Goal: Information Seeking & Learning: Learn about a topic

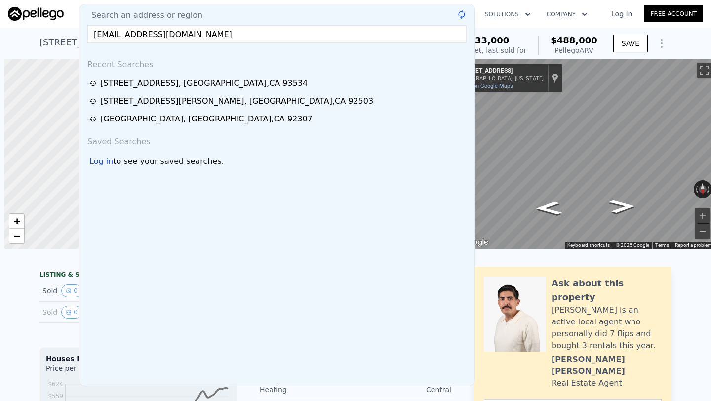
type input "4"
type input "1693"
type input "8712"
checkbox input "false"
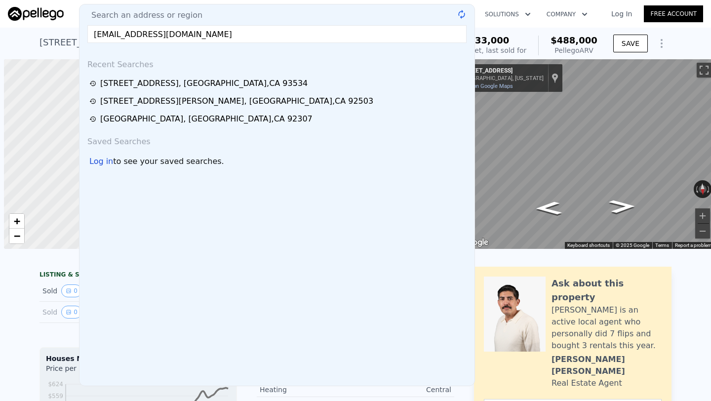
checkbox input "true"
type input "$ 480,000"
type input "$ 101,808"
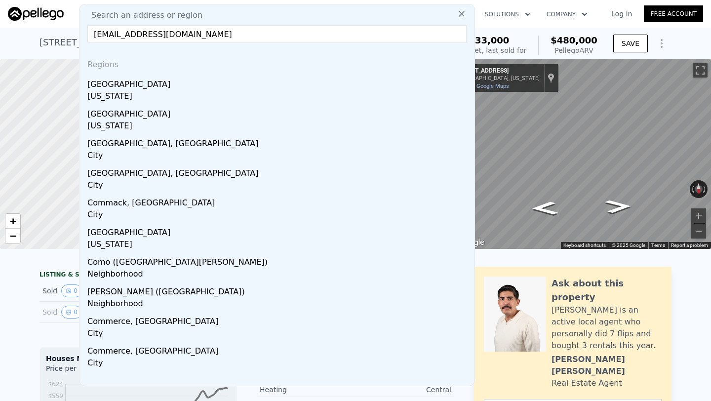
click at [175, 29] on input "[EMAIL_ADDRESS][DOMAIN_NAME]" at bounding box center [276, 34] width 379 height 18
paste input "[STREET_ADDRESS][PERSON_NAME]"
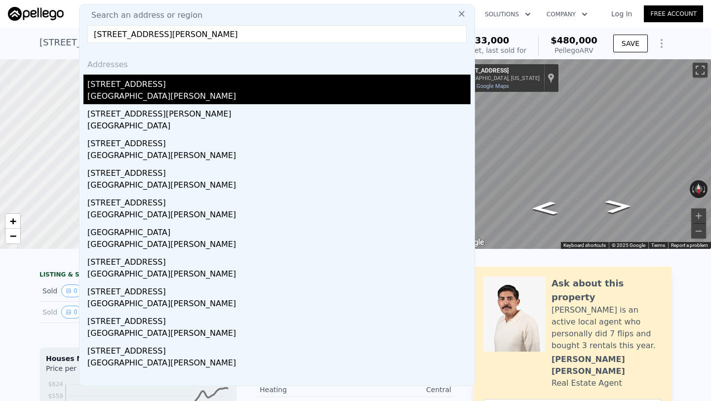
type input "[STREET_ADDRESS][PERSON_NAME]"
click at [171, 85] on div "[STREET_ADDRESS]" at bounding box center [278, 83] width 383 height 16
type input "2"
type input "1"
type input "2"
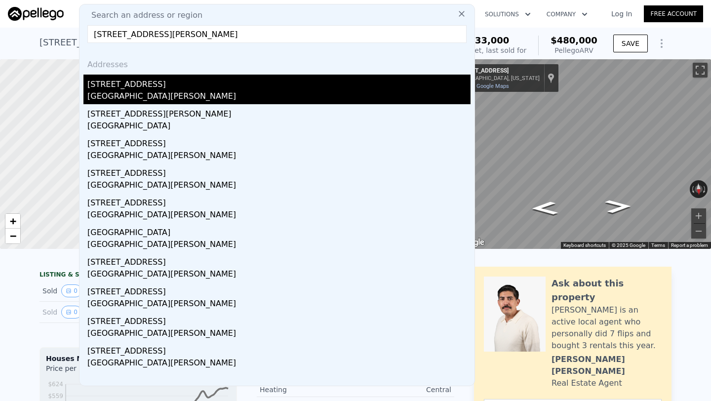
type input "1127"
type input "1500"
type input "6051"
type input "9587"
type input "$ 833,000"
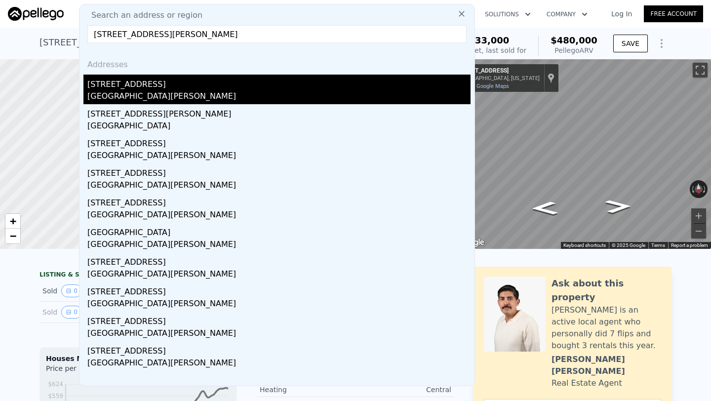
type input "6"
type input "$ 30,001"
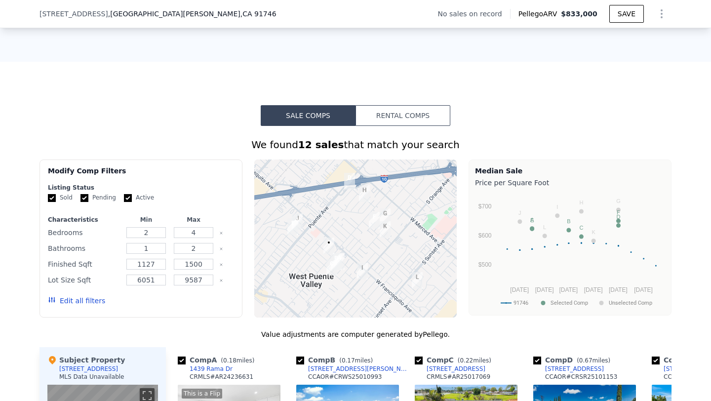
scroll to position [645, 0]
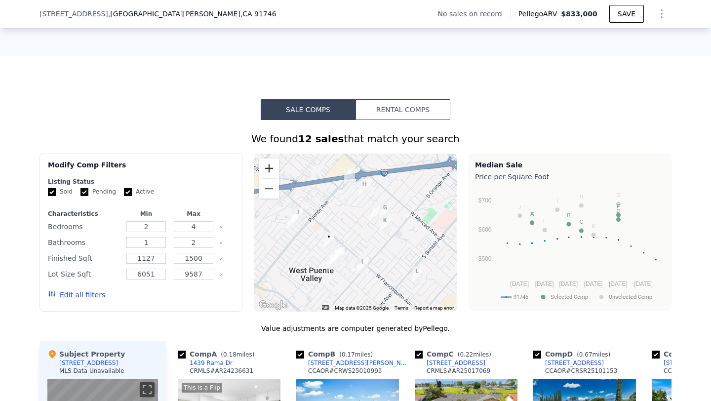
click at [270, 167] on button "Zoom in" at bounding box center [269, 169] width 20 height 20
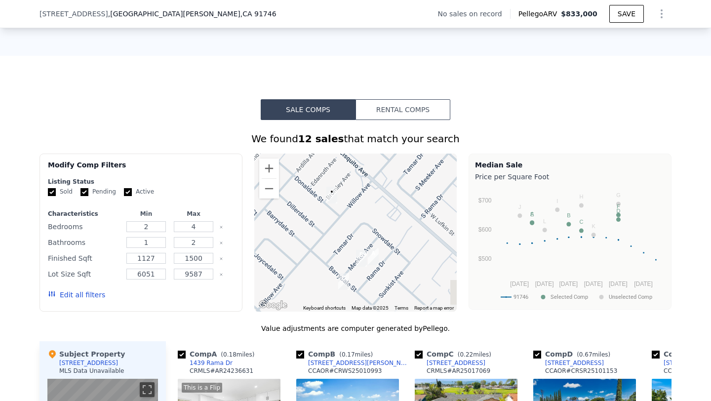
drag, startPoint x: 328, startPoint y: 239, endPoint x: 410, endPoint y: 150, distance: 121.3
click at [410, 150] on div "We found 12 sales that match your search Filters Map Prices Modify Comp Filters…" at bounding box center [356, 397] width 632 height 530
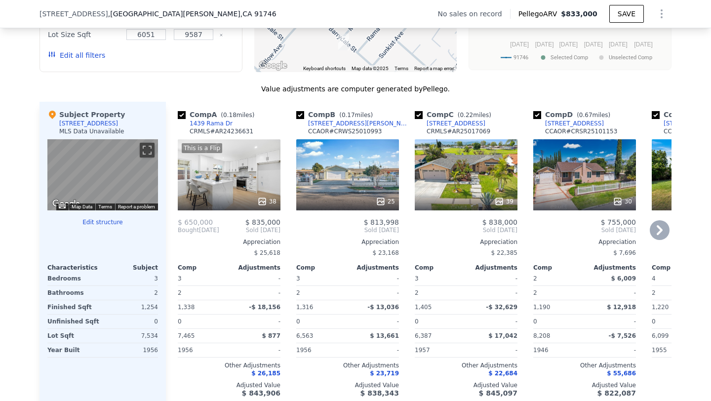
scroll to position [889, 0]
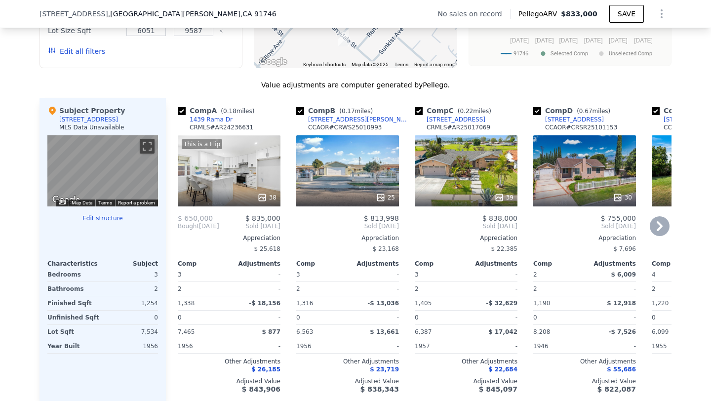
click at [235, 174] on div "This is a Flip 38" at bounding box center [229, 170] width 103 height 71
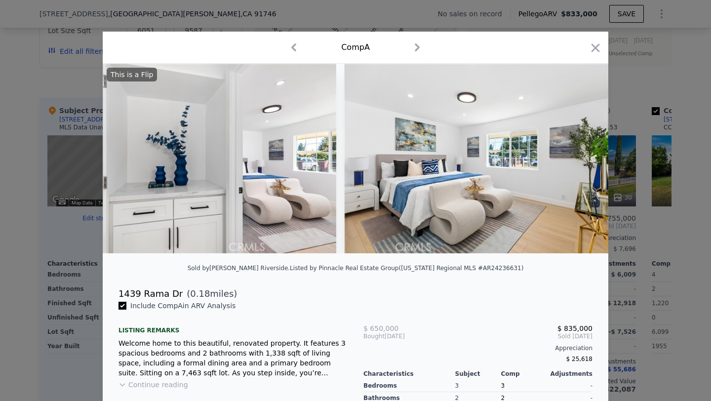
scroll to position [0, 5412]
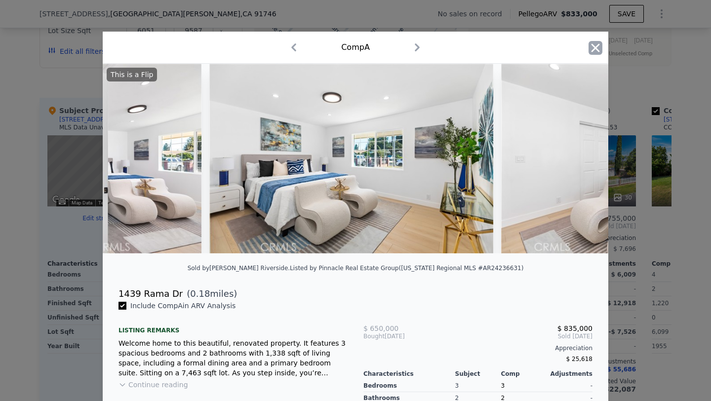
click at [596, 45] on icon "button" at bounding box center [596, 48] width 14 height 14
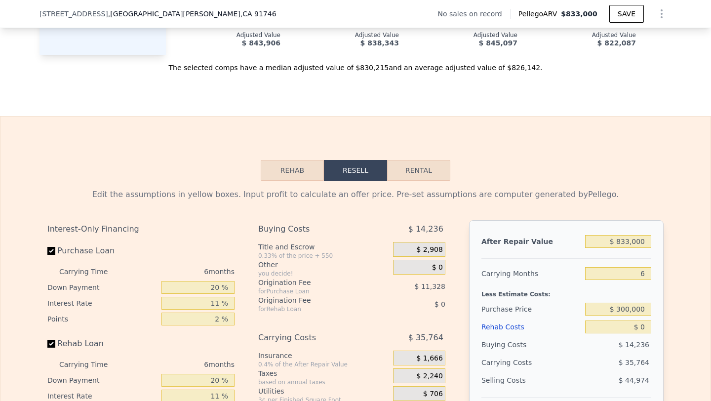
scroll to position [1254, 0]
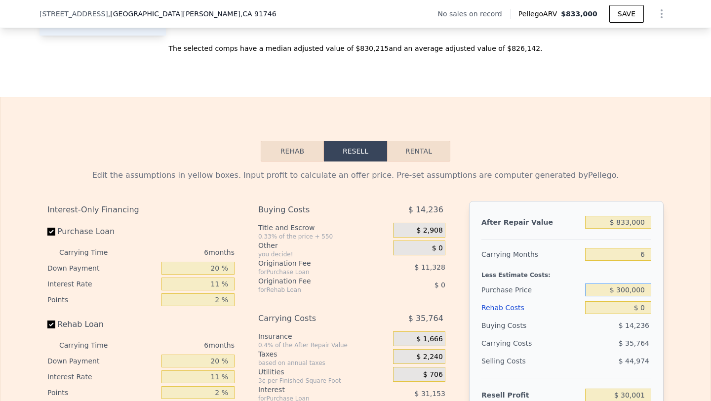
click at [635, 291] on input "$ 300,000" at bounding box center [618, 289] width 66 height 13
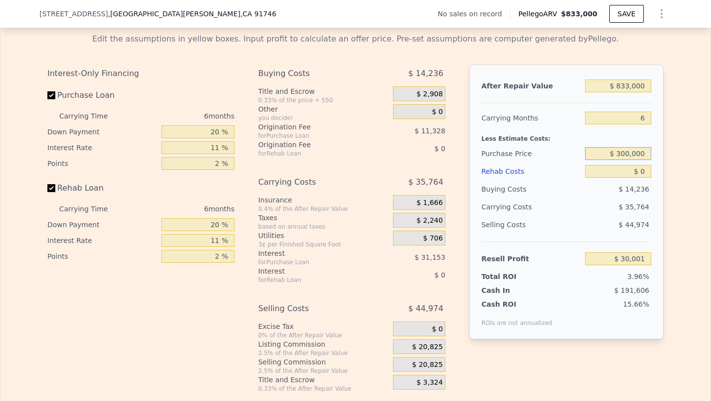
scroll to position [1392, 0]
type input "$ 650,000"
type input "$ 91,697"
type input "1409"
type input "5906"
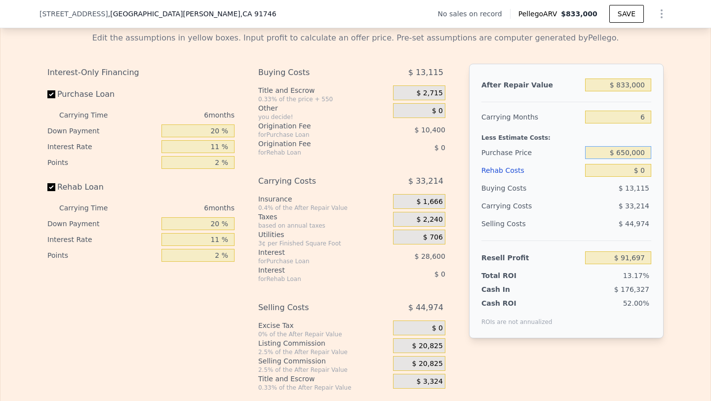
type input "$ 849,000"
click at [641, 168] on input "$ 0" at bounding box center [618, 170] width 66 height 13
type input "$ 106,812"
click at [641, 168] on input "$ 0" at bounding box center [618, 170] width 66 height 13
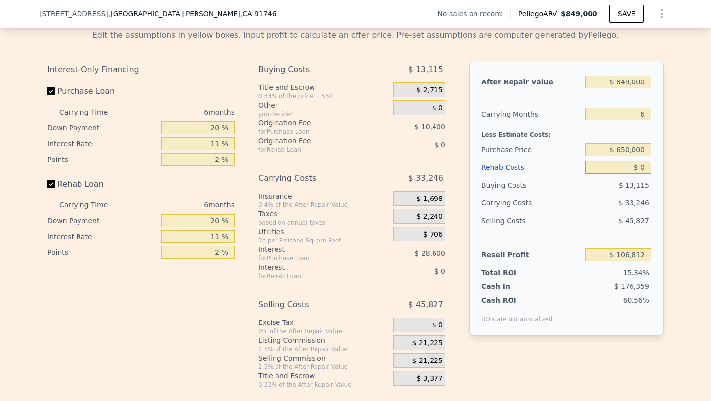
scroll to position [1380, 0]
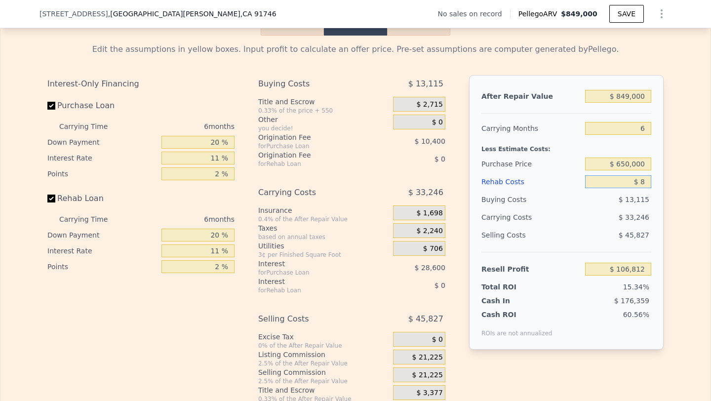
type input "$ 80"
type input "$ 106,725"
type input "$ 800"
type input "$ 105,963"
type input "$ 8,000"
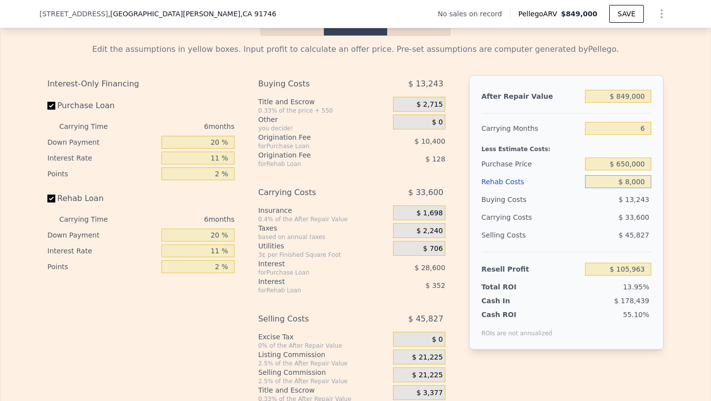
type input "$ 98,330"
type input "$ 80,000"
type input "$ 22,010"
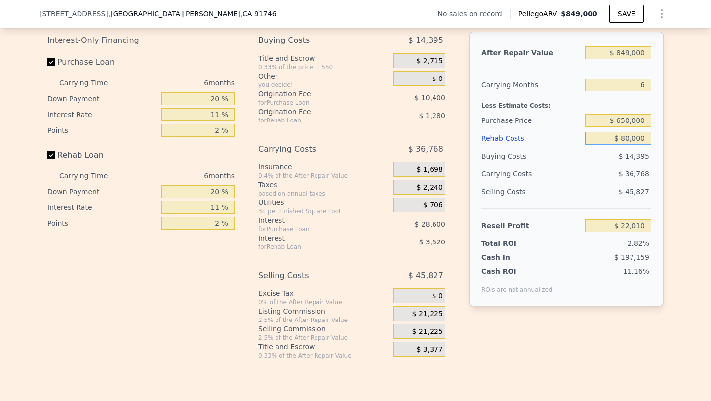
type input "$ 80,000"
click at [430, 328] on span "$ 21,225" at bounding box center [427, 331] width 31 height 9
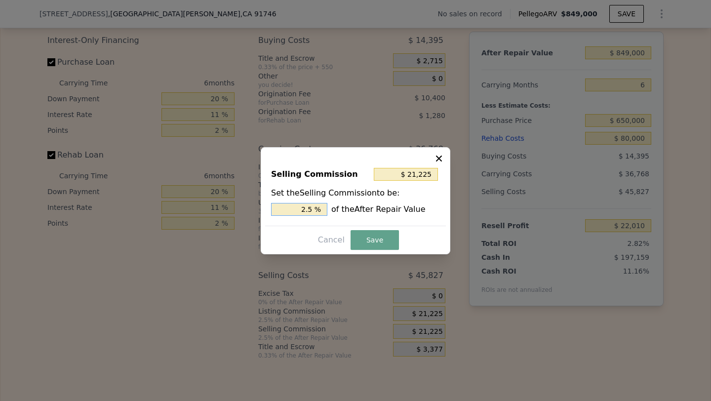
click at [301, 207] on input "2.5 %" at bounding box center [299, 209] width 56 height 13
type input "$ 0"
type input "0 %"
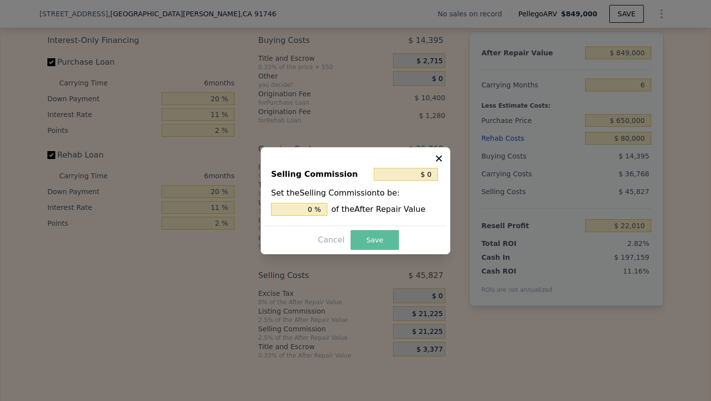
click at [379, 238] on button "Save" at bounding box center [375, 240] width 48 height 20
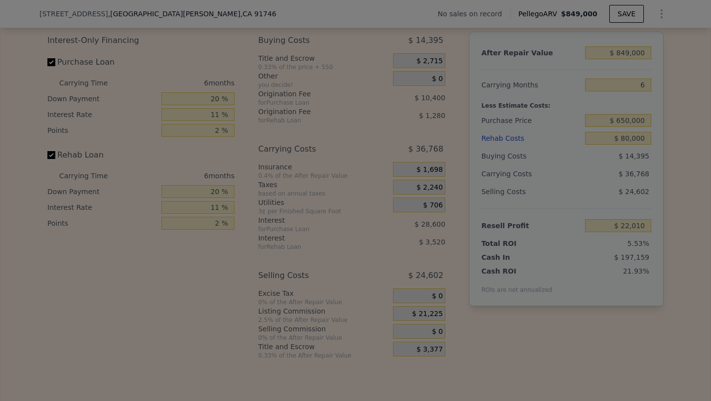
type input "$ 43,235"
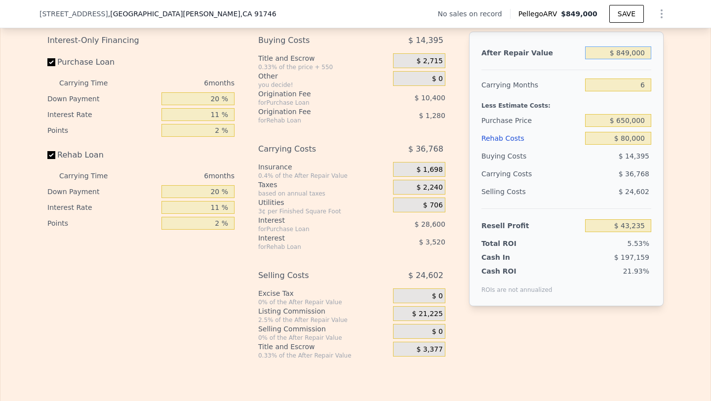
click at [631, 53] on input "$ 849,000" at bounding box center [618, 52] width 66 height 13
type input "$ 8"
type input "-$ 780,007"
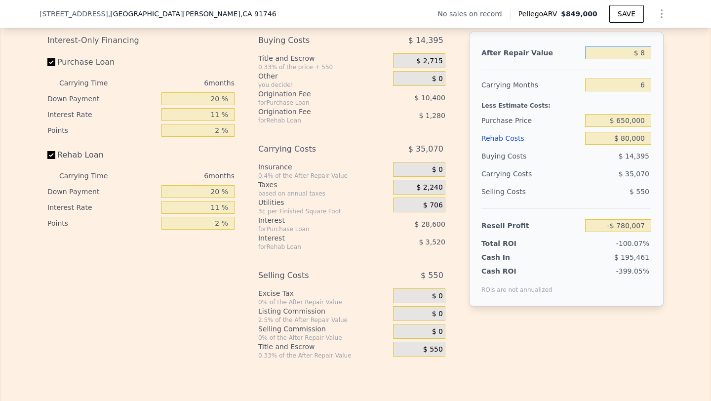
type input "$ 83"
type input "-$ 779,934"
type input "$ 830"
type input "-$ 779,211"
type input "$ 8,300"
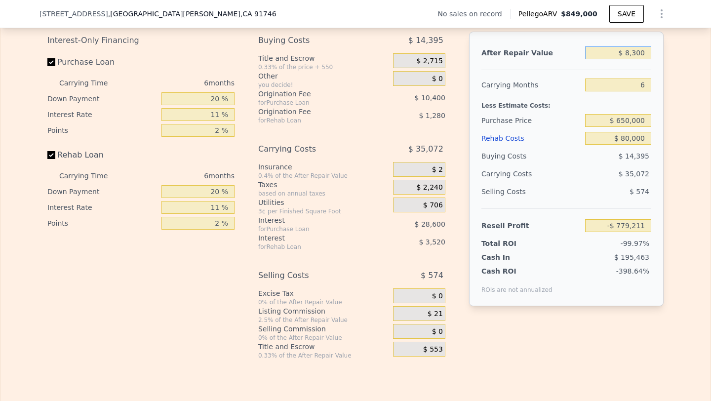
type input "-$ 771,968"
type input "$ 83,000"
type input "-$ 699,532"
type input "$ 830,000"
type input "$ 24,811"
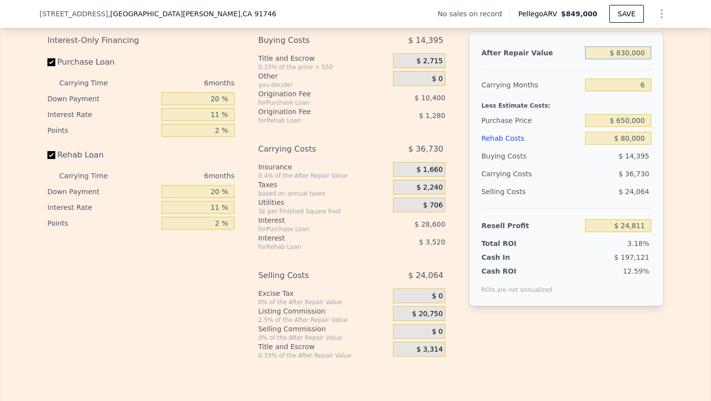
scroll to position [1411, 0]
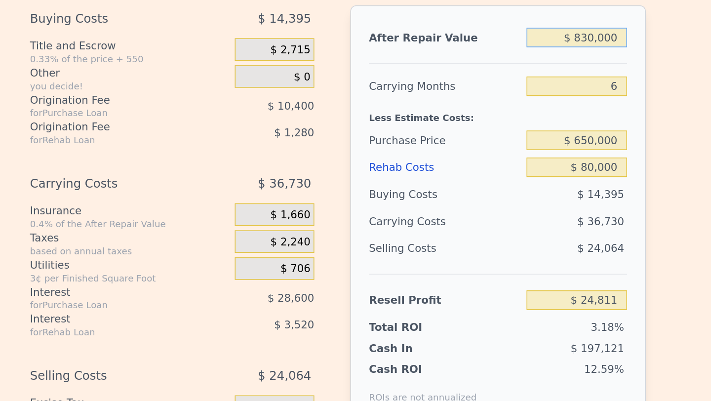
type input "$ 830,000"
click at [632, 134] on input "$ 650,000" at bounding box center [618, 132] width 66 height 13
type input "$ 600,000"
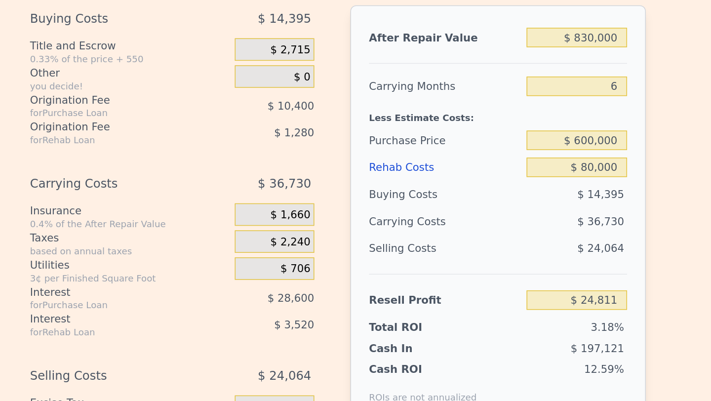
click at [614, 161] on div "$ 14,395" at bounding box center [618, 169] width 67 height 18
type input "$ 77,980"
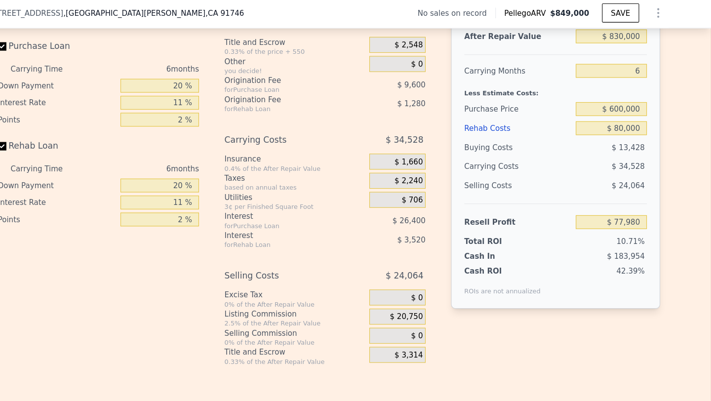
scroll to position [1443, 0]
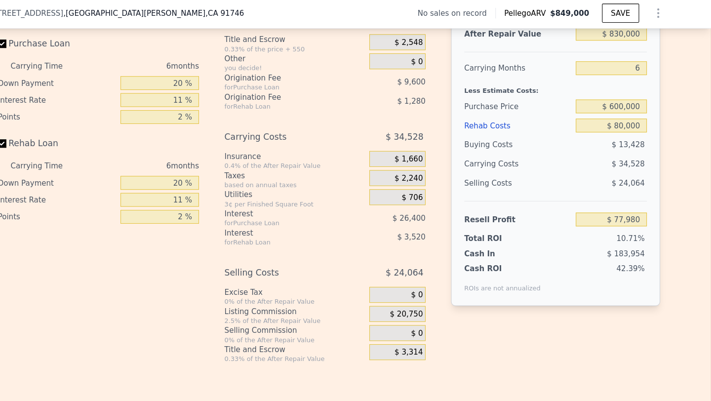
type input "$ 849,000"
type input "$ 0"
type input "$ 30,003"
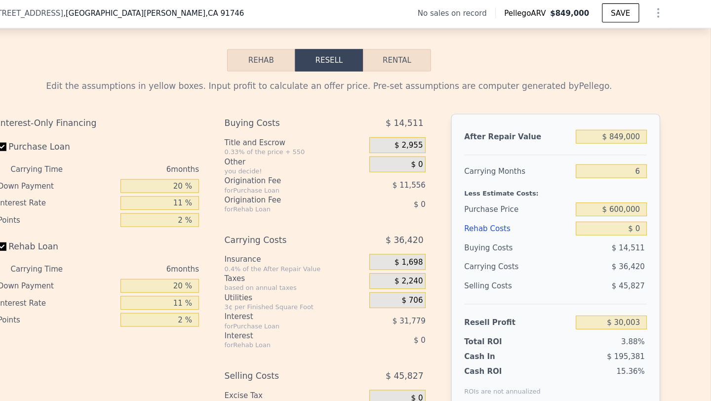
scroll to position [1340, 0]
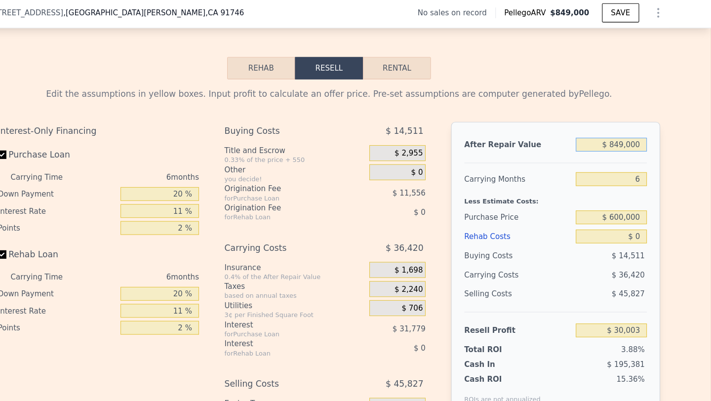
click at [634, 135] on input "$ 849,000" at bounding box center [618, 136] width 66 height 13
type input "$ 8"
type input "-$ 772,014"
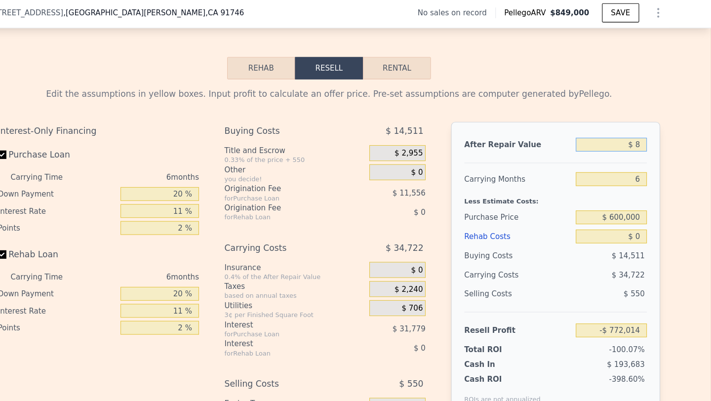
type input "$ 83"
type input "-$ 771,943"
type input "$ 830"
type input "-$ 771,239"
type input "$ 8,300"
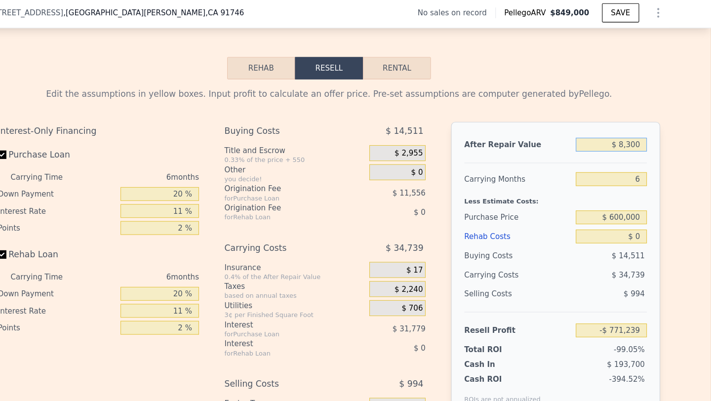
type input "-$ 764,183"
type input "$ 830,000"
type input "$ 12,054"
type input "$ 830,000"
click at [637, 222] on input "$ 0" at bounding box center [618, 221] width 66 height 13
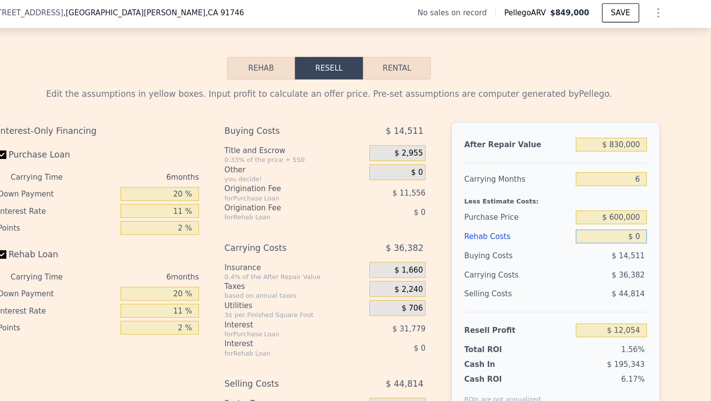
type input "$ 142,032"
click at [637, 222] on input "$ 0" at bounding box center [618, 221] width 66 height 13
type input "$ 8"
type input "$ 142,024"
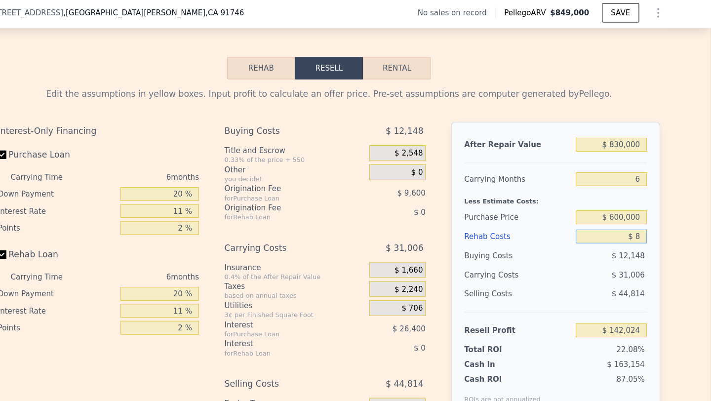
type input "$ 80"
type input "$ 141,945"
type input "$ 800"
type input "$ 141,183"
type input "$ 8,000"
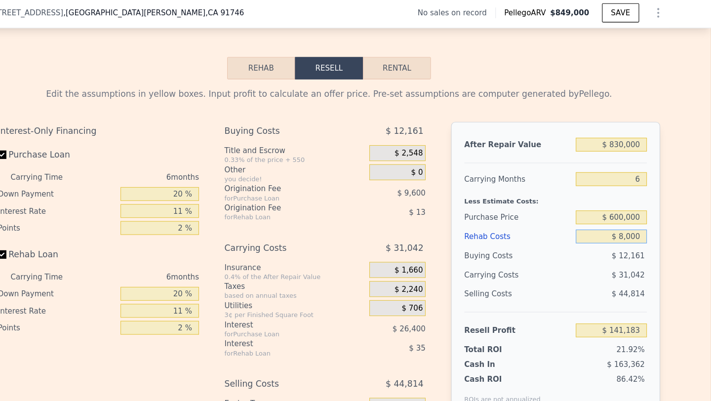
type input "$ 133,550"
type input "$ 80,000"
type input "$ 57,230"
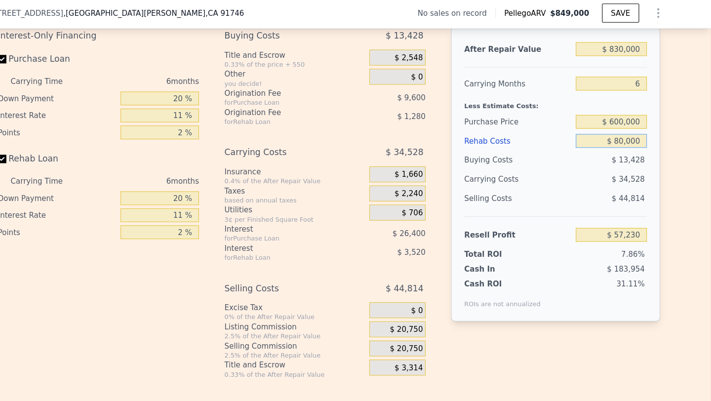
scroll to position [1475, 0]
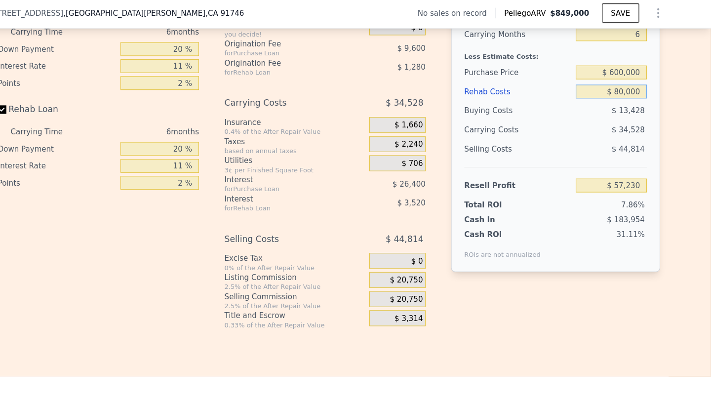
type input "$ 80,000"
click at [412, 281] on div "$ 20,750" at bounding box center [419, 280] width 52 height 15
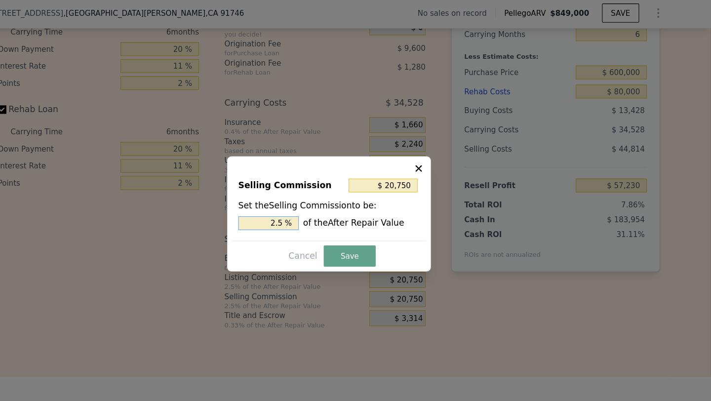
click at [301, 208] on input "2.5 %" at bounding box center [299, 209] width 56 height 13
type input "$ 0"
type input "0 %"
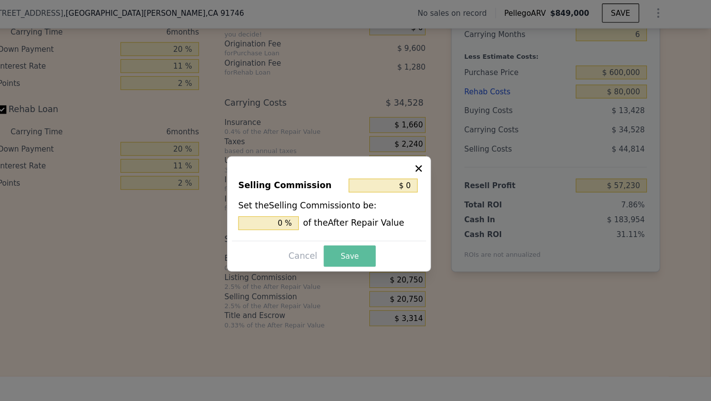
click at [383, 241] on button "Save" at bounding box center [375, 240] width 48 height 20
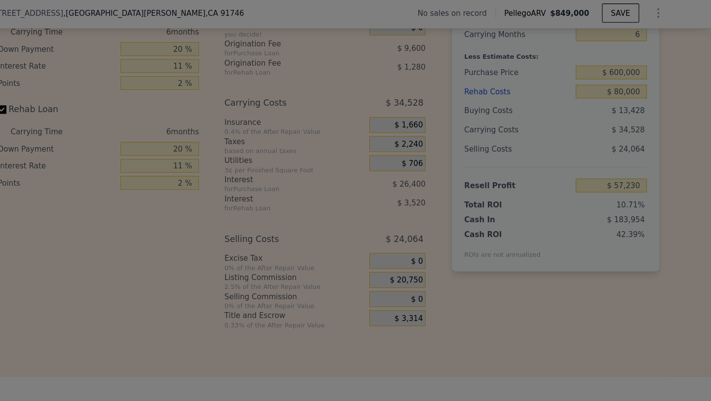
type input "$ 77,980"
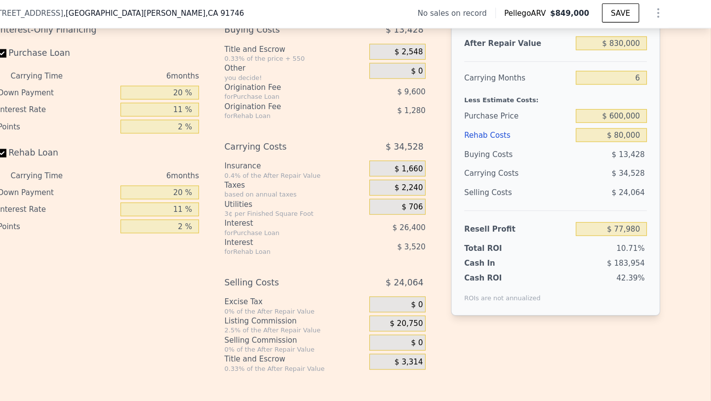
scroll to position [1432, 0]
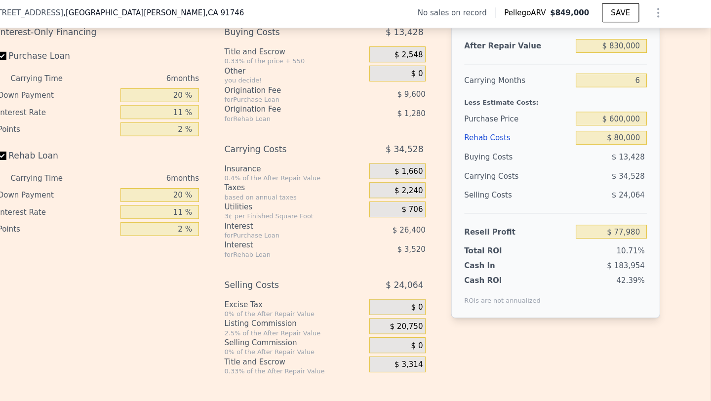
type input "$ 849,000"
type input "$ 0"
type input "$ 30,003"
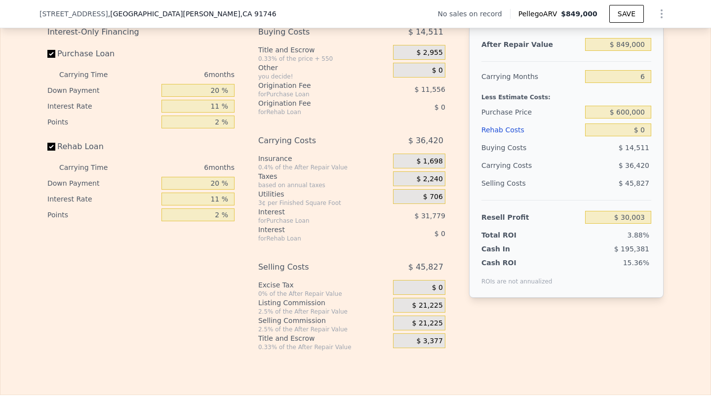
click at [108, 15] on span ", [GEOGRAPHIC_DATA][PERSON_NAME]" at bounding box center [192, 14] width 168 height 10
drag, startPoint x: 36, startPoint y: 12, endPoint x: 254, endPoint y: 20, distance: 218.4
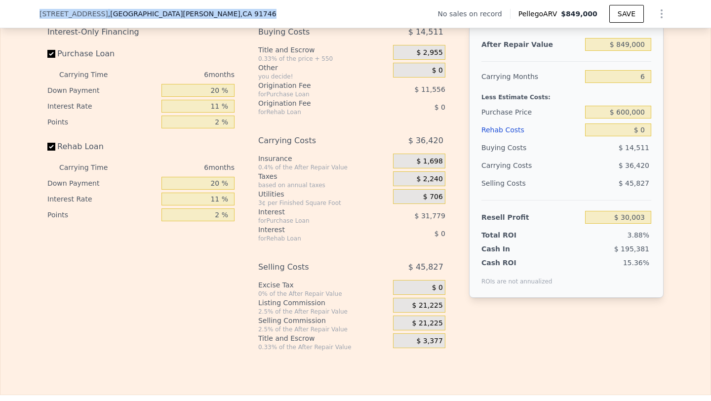
click at [254, 20] on div "[STREET_ADDRESS][PERSON_NAME] No sales on record Pellego ARV $849,000 SAVE" at bounding box center [355, 14] width 711 height 28
copy div "[STREET_ADDRESS][PERSON_NAME]"
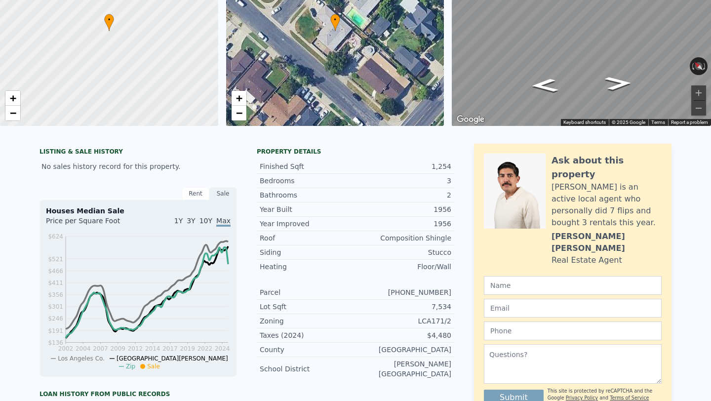
scroll to position [0, 0]
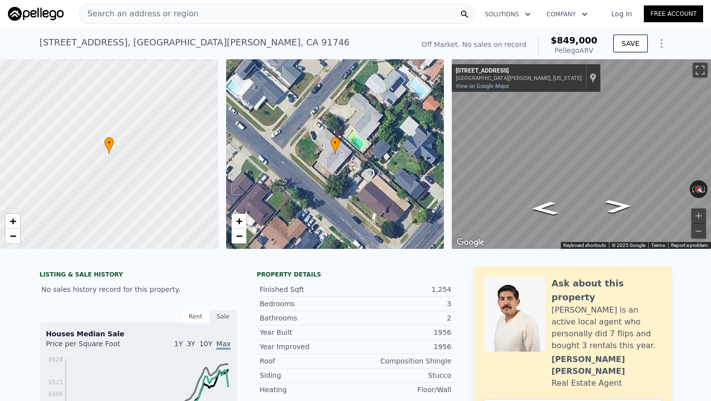
click at [87, 44] on div "[STREET_ADDRESS][PERSON_NAME]" at bounding box center [195, 43] width 310 height 14
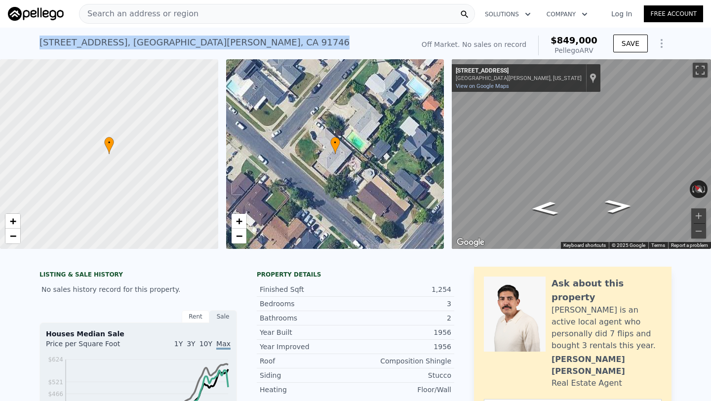
click at [87, 44] on div "[STREET_ADDRESS][PERSON_NAME]" at bounding box center [195, 43] width 310 height 14
copy div "[STREET_ADDRESS][PERSON_NAME] No sales on record (~ARV $849k )"
click at [238, 236] on span "−" at bounding box center [239, 236] width 6 height 12
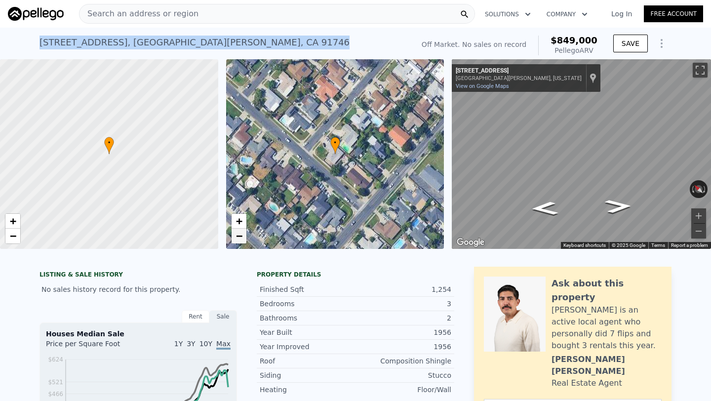
click at [238, 236] on span "−" at bounding box center [239, 236] width 6 height 12
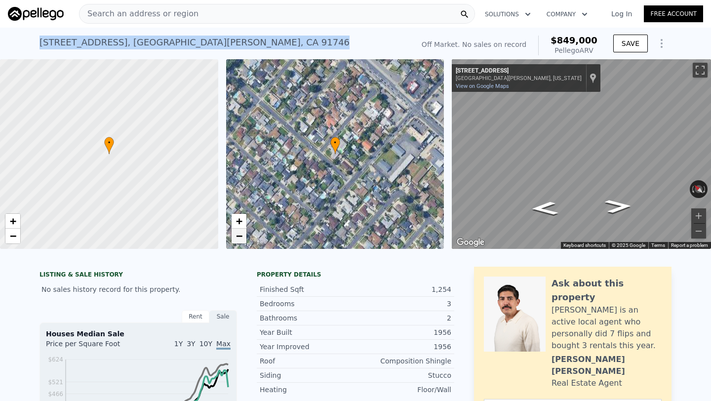
click at [238, 236] on span "−" at bounding box center [239, 236] width 6 height 12
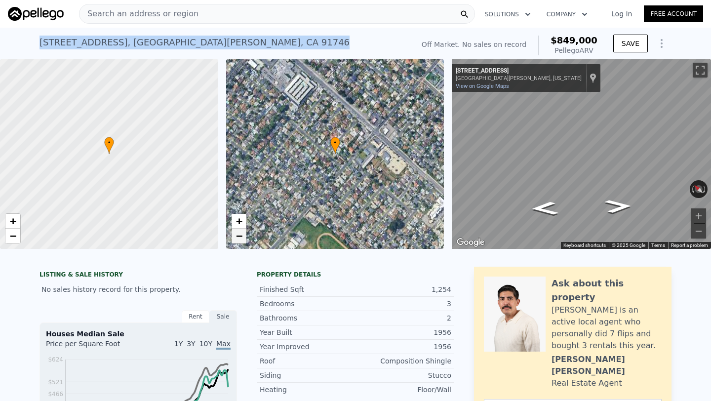
click at [238, 236] on span "−" at bounding box center [239, 236] width 6 height 12
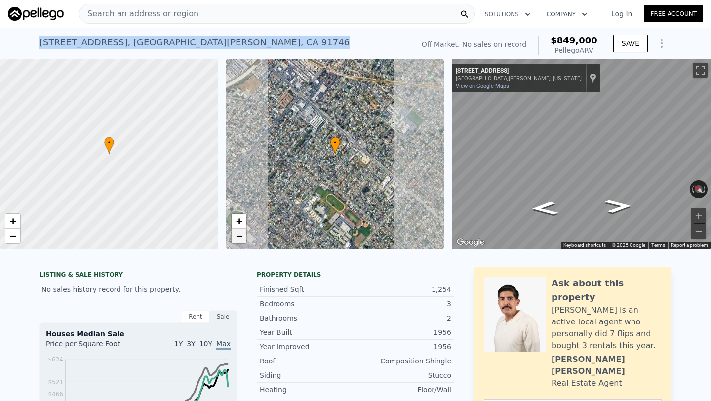
click at [238, 236] on span "−" at bounding box center [239, 236] width 6 height 12
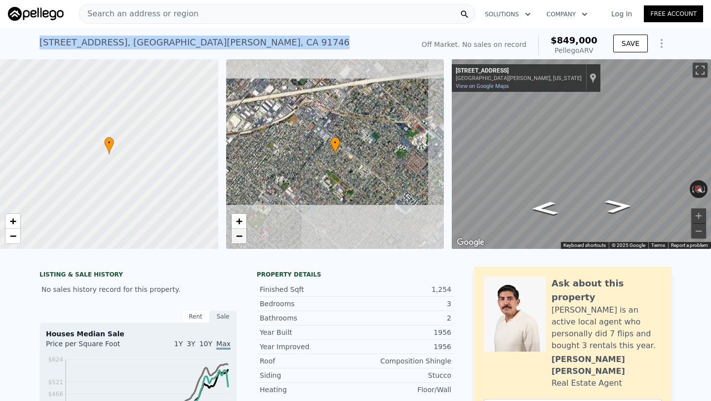
click at [238, 236] on span "−" at bounding box center [239, 236] width 6 height 12
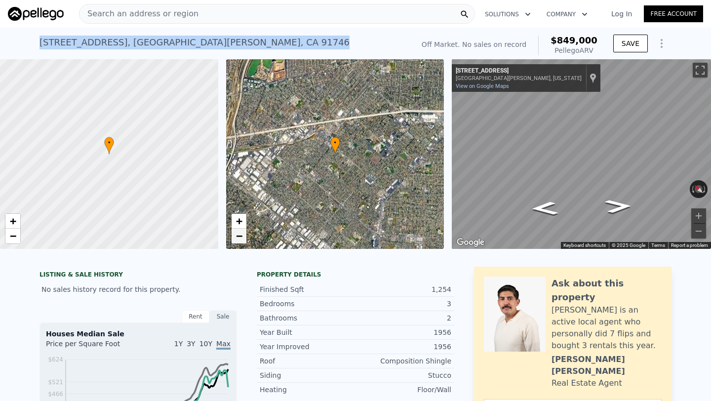
click at [238, 236] on span "−" at bounding box center [239, 236] width 6 height 12
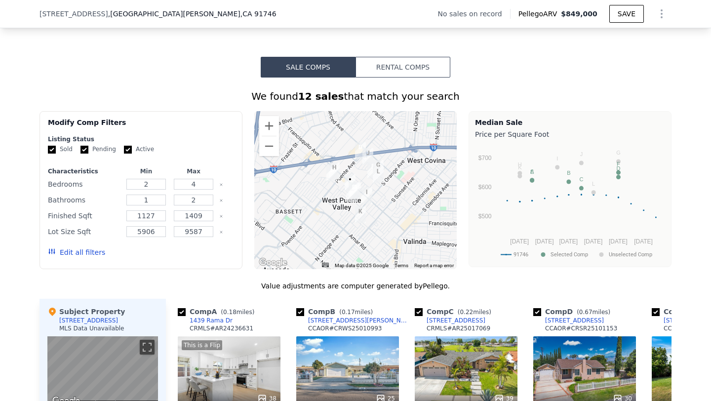
scroll to position [691, 0]
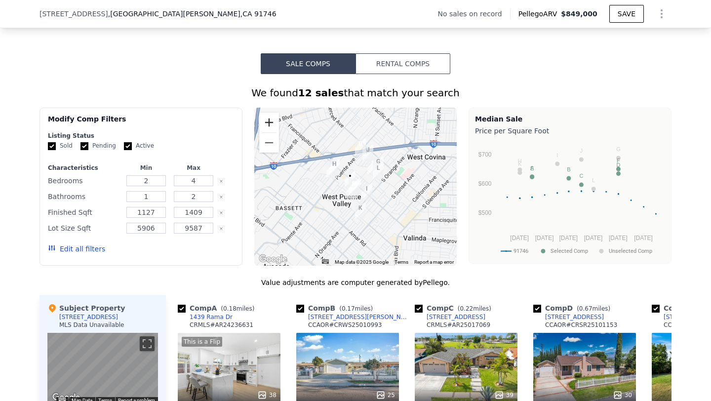
click at [273, 120] on button "Zoom in" at bounding box center [269, 123] width 20 height 20
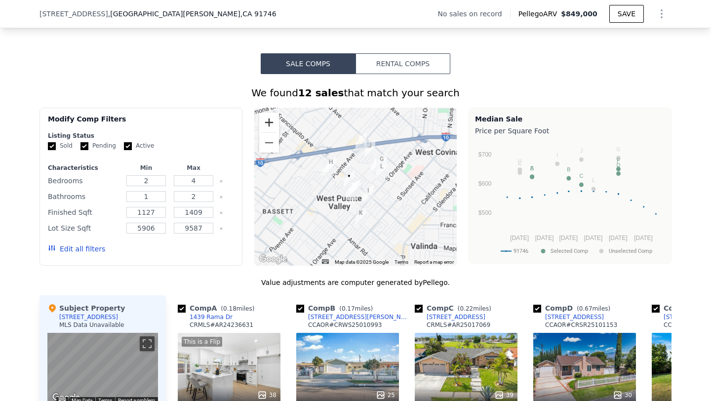
click at [273, 120] on button "Zoom in" at bounding box center [269, 123] width 20 height 20
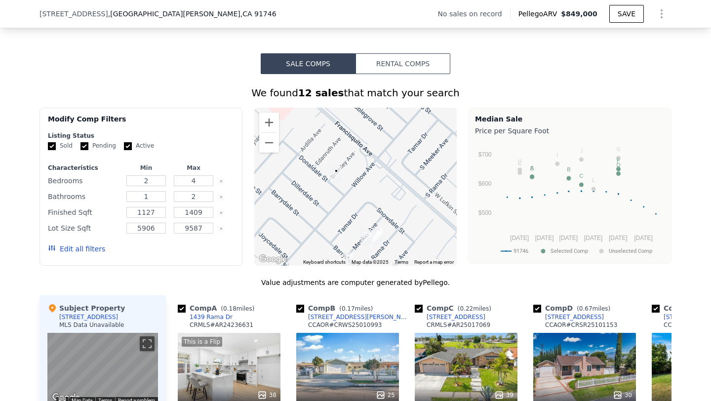
drag, startPoint x: 378, startPoint y: 176, endPoint x: 400, endPoint y: 170, distance: 23.1
click at [400, 170] on div at bounding box center [355, 187] width 203 height 158
click at [268, 125] on button "Zoom in" at bounding box center [269, 123] width 20 height 20
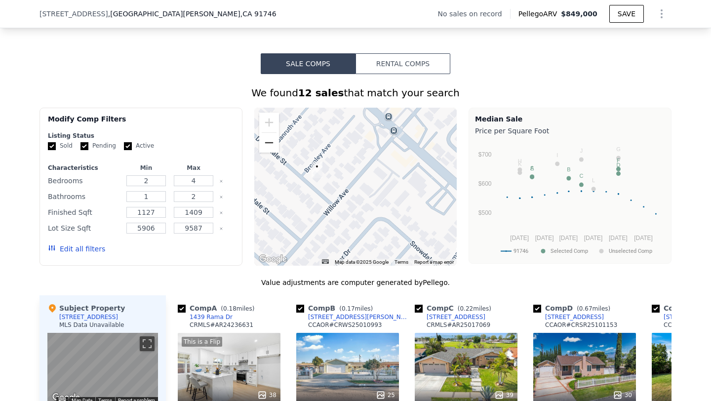
click at [274, 145] on button "Zoom out" at bounding box center [269, 143] width 20 height 20
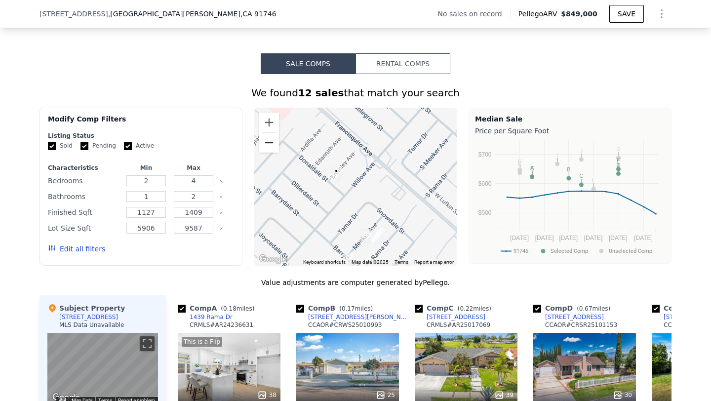
click at [274, 145] on button "Zoom out" at bounding box center [269, 143] width 20 height 20
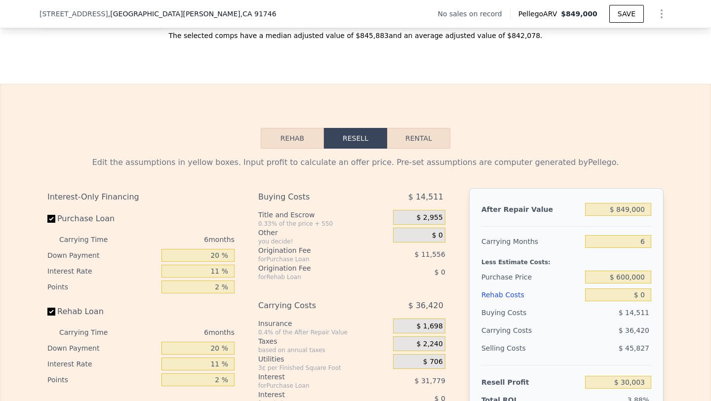
scroll to position [1301, 0]
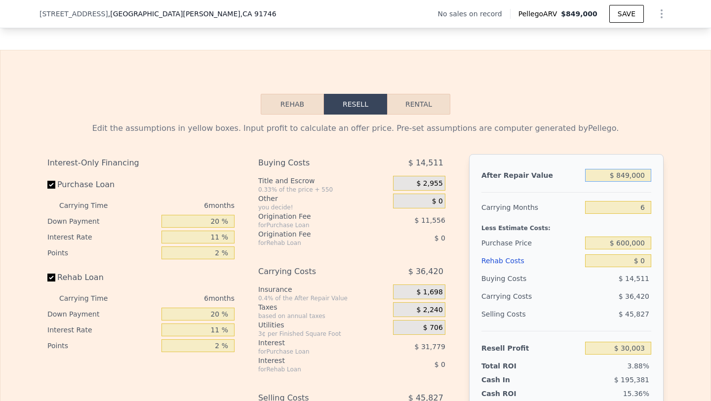
click at [631, 173] on input "$ 849,000" at bounding box center [618, 175] width 66 height 13
type input "$ 8"
type input "-$ 772,014"
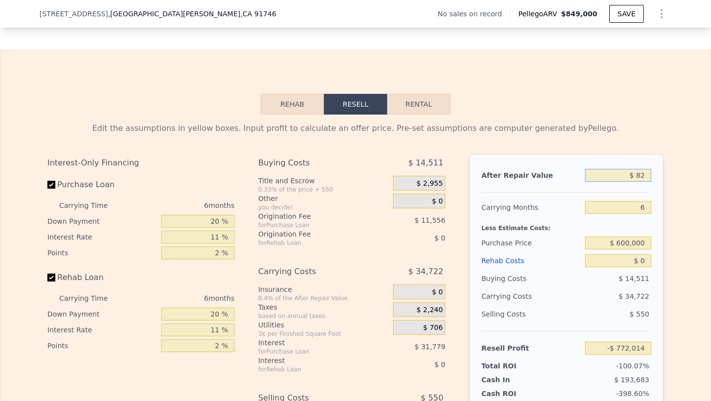
type input "$ 825"
type input "-$ 771,244"
type input "$ 82,500"
type input "-$ 764,228"
type input "$ 8,250,000"
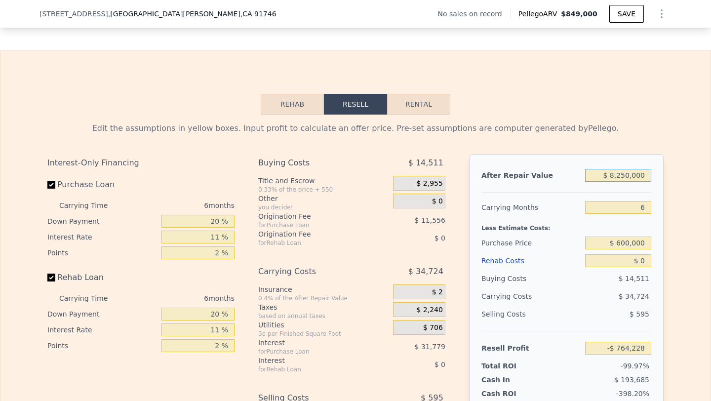
type input "$ 7,021,505"
type input "$ 825,000"
type input "$ 7,331"
type input "$ 825,000"
click at [631, 239] on input "$ 600,000" at bounding box center [618, 243] width 66 height 13
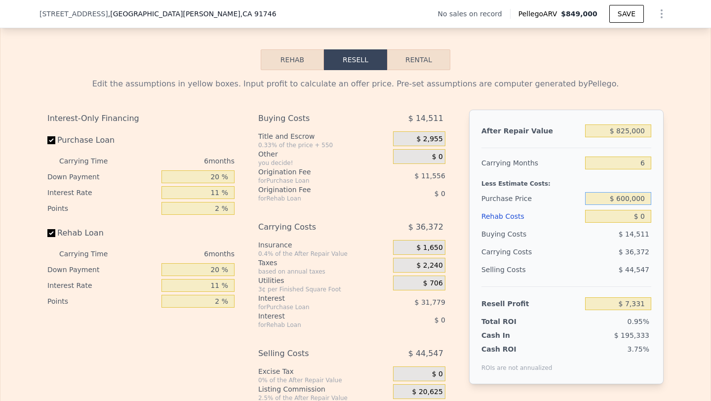
scroll to position [1350, 0]
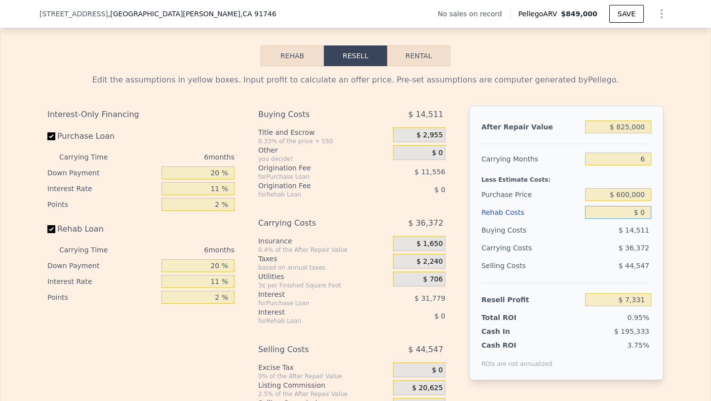
click at [641, 214] on input "$ 0" at bounding box center [618, 212] width 66 height 13
type input "$ 137,309"
click at [641, 214] on input "$ 0" at bounding box center [618, 212] width 66 height 13
type input "$ 7"
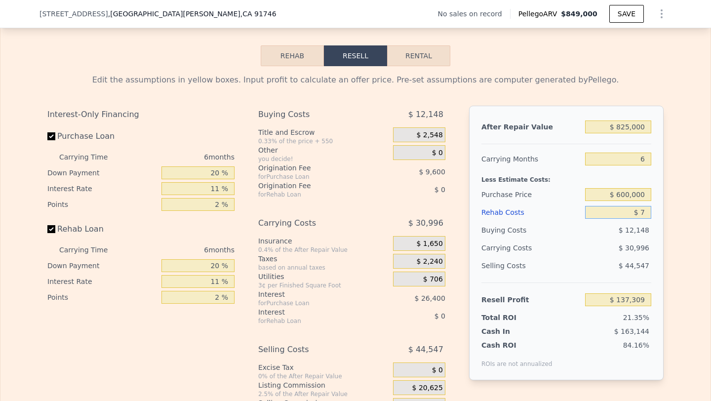
type input "$ 137,302"
type input "$ 75"
type input "$ 137,227"
type input "$ 750"
type input "$ 136,511"
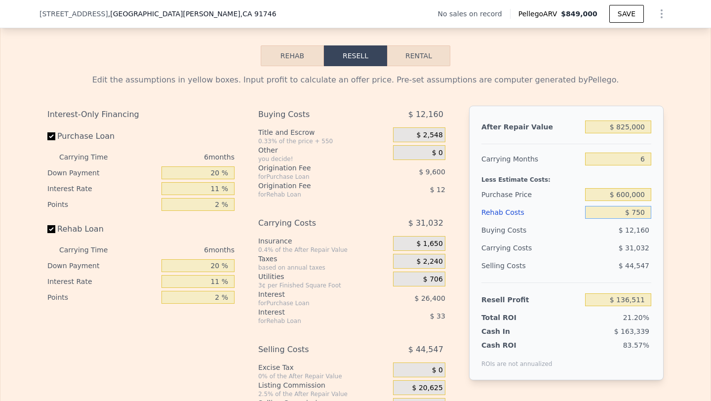
type input "$ 7,500"
type input "$ 129,359"
type input "$ 75,000"
type input "$ 57,809"
type input "$ 750"
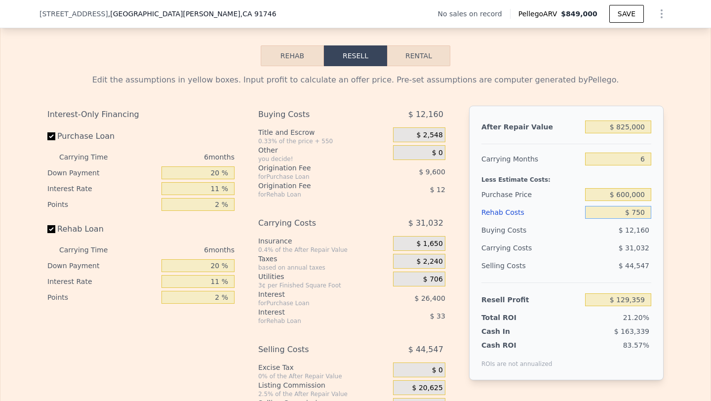
type input "$ 136,511"
type input "$ 7"
type input "$ 137,302"
type input "$ 700"
type input "$ 136,568"
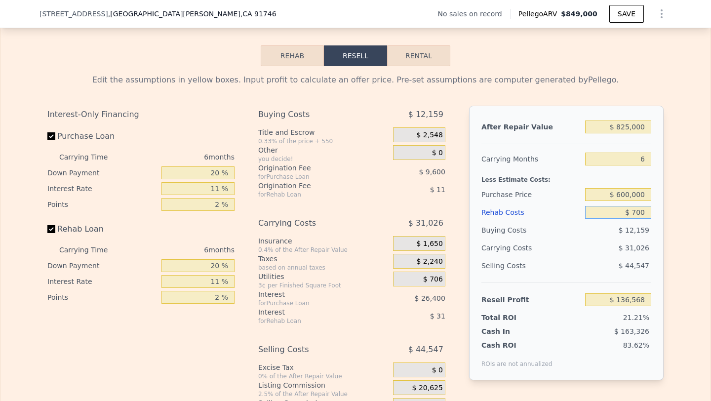
type input "$ 7,000"
type input "$ 129,891"
type input "$ 70,000"
type input "$ 63,111"
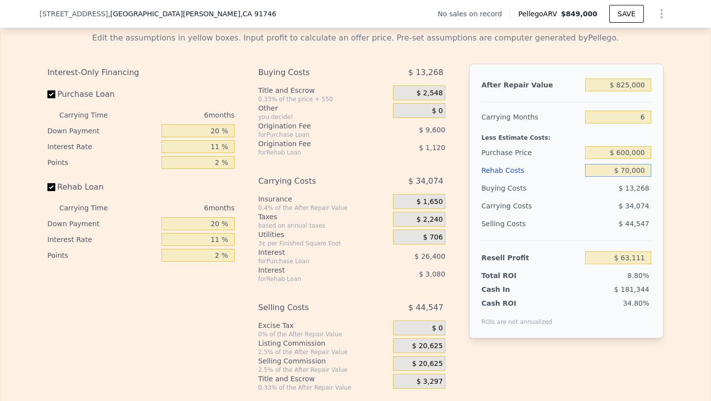
scroll to position [1397, 0]
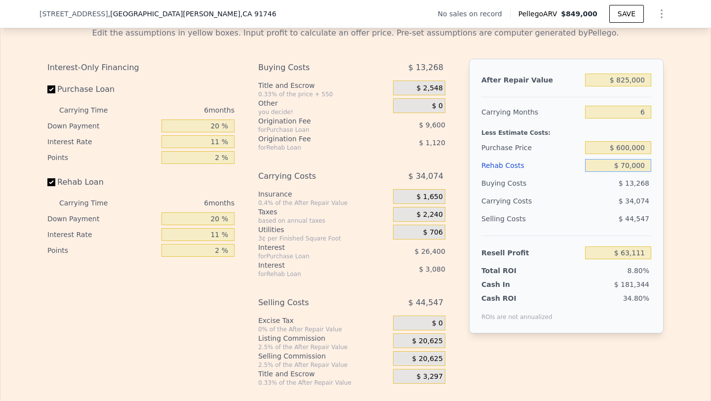
type input "$ 70,000"
click at [421, 356] on span "$ 20,625" at bounding box center [427, 359] width 31 height 9
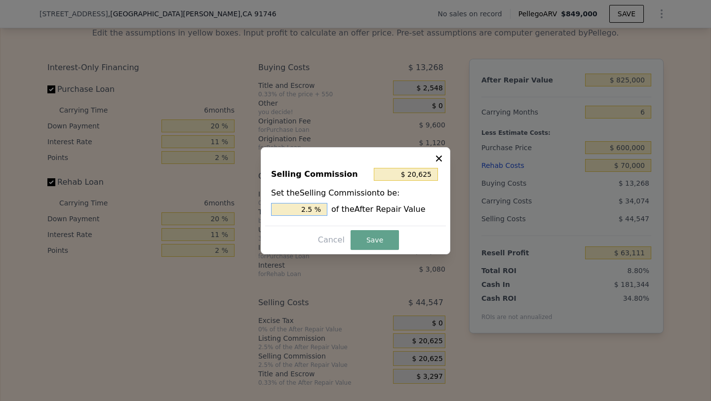
click at [301, 210] on input "2.5 %" at bounding box center [299, 209] width 56 height 13
type input "$ 0"
type input "0 %"
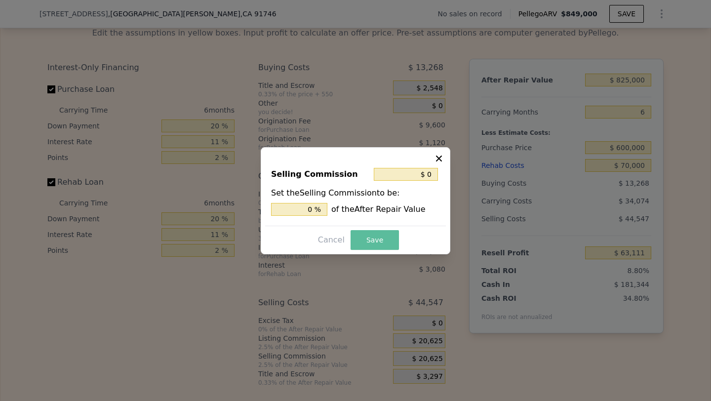
click at [367, 236] on button "Save" at bounding box center [375, 240] width 48 height 20
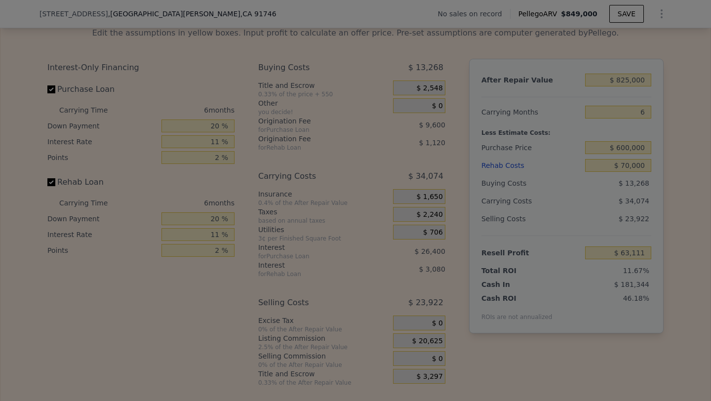
type input "$ 83,736"
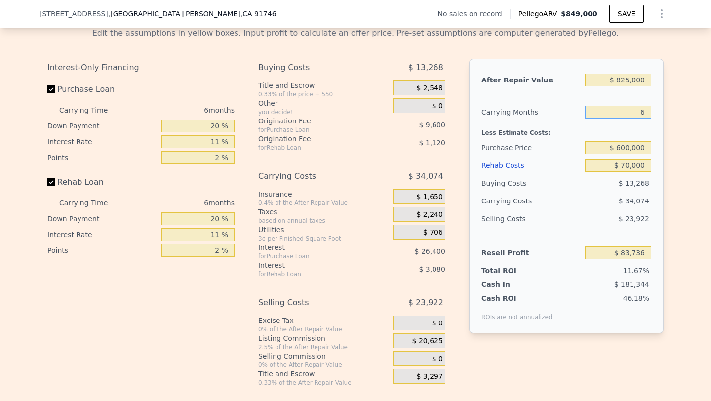
click at [648, 108] on input "6" at bounding box center [618, 112] width 66 height 13
type input "5"
type input "$ 89,415"
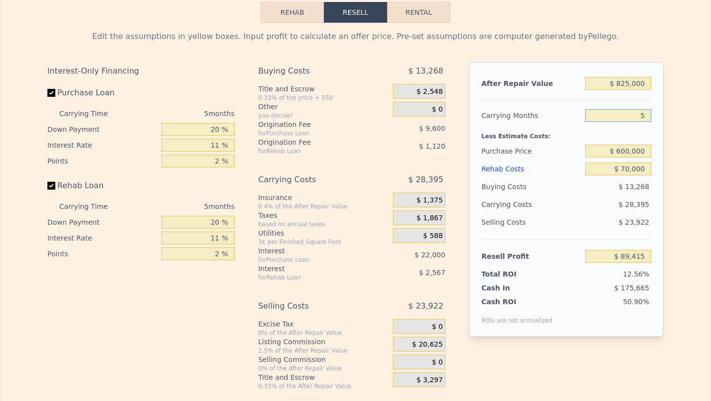
scroll to position [0, 0]
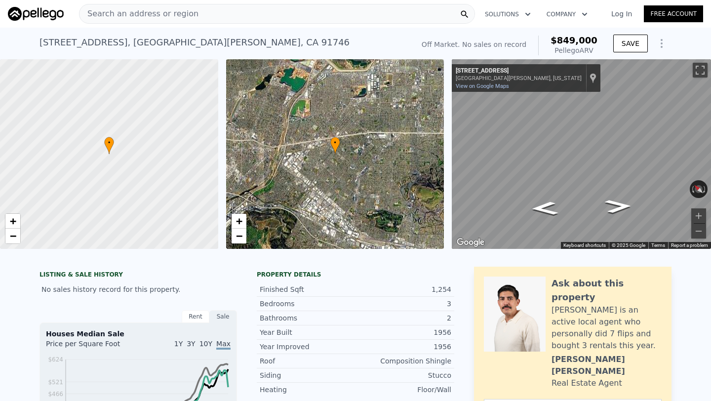
type input "5"
click at [178, 19] on div "Search an address or region" at bounding box center [139, 13] width 119 height 19
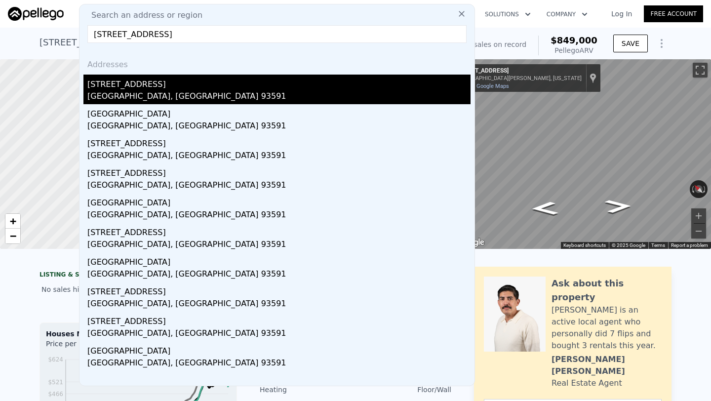
type input "[STREET_ADDRESS]"
click at [259, 89] on div "[STREET_ADDRESS]" at bounding box center [278, 83] width 383 height 16
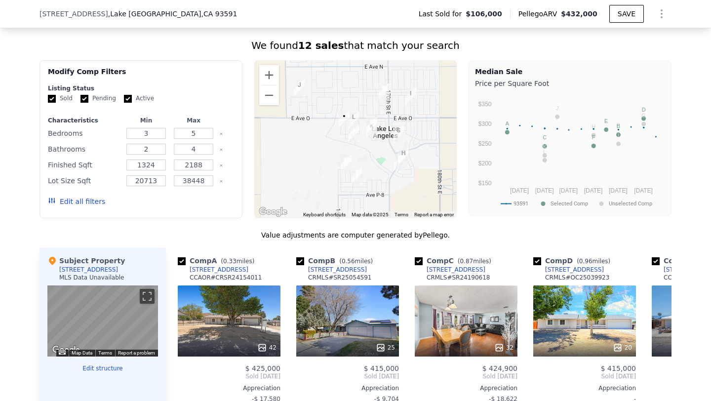
scroll to position [743, 0]
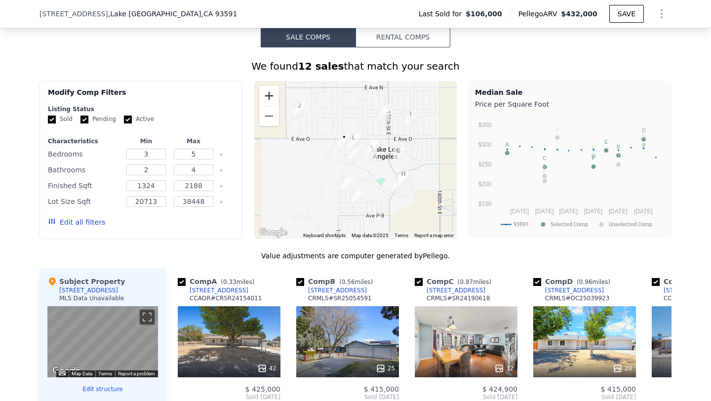
click at [271, 92] on button "Zoom in" at bounding box center [269, 96] width 20 height 20
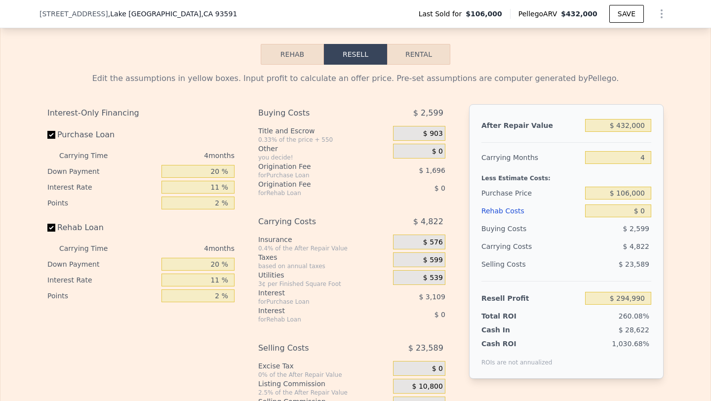
scroll to position [1367, 0]
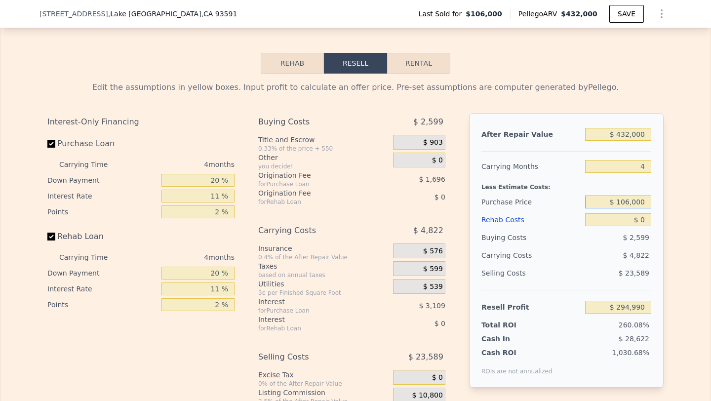
click at [637, 201] on input "$ 106,000" at bounding box center [618, 202] width 66 height 13
type input "$ 325,000"
type input "$ 65,333"
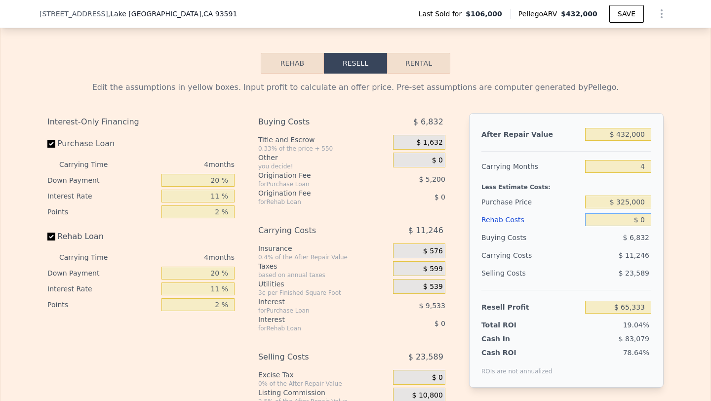
type input "$ 6"
type input "$ 65,327"
type input "$ 65"
type input "$ 65,267"
type input "$ 650"
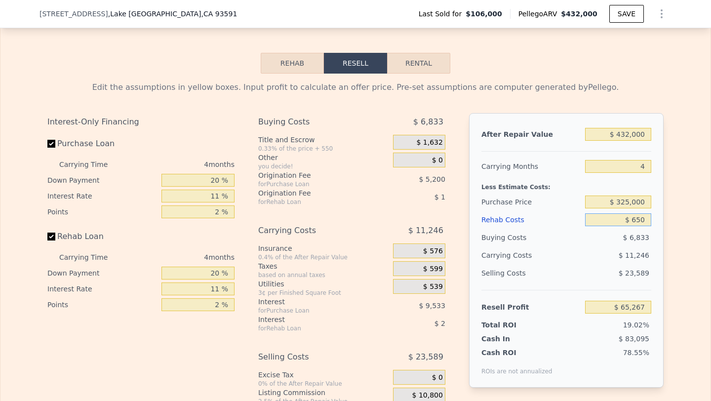
type input "$ 64,653"
type input "$ 65,000"
type input "-$ 2,615"
type input "$ 65,000"
